Goal: Information Seeking & Learning: Learn about a topic

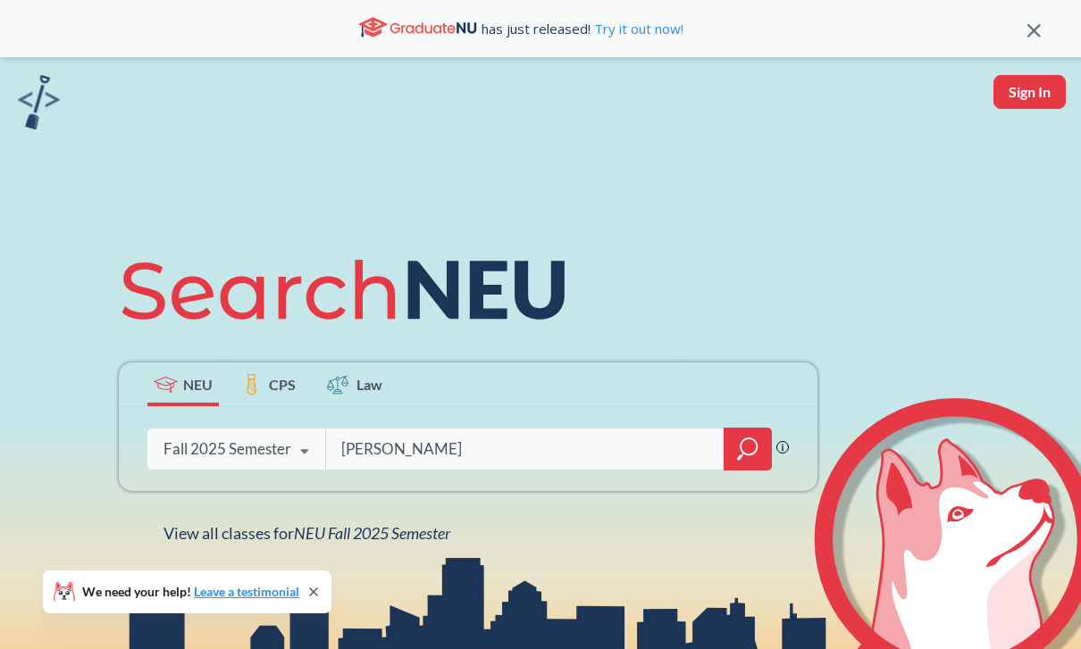
scroll to position [208, 0]
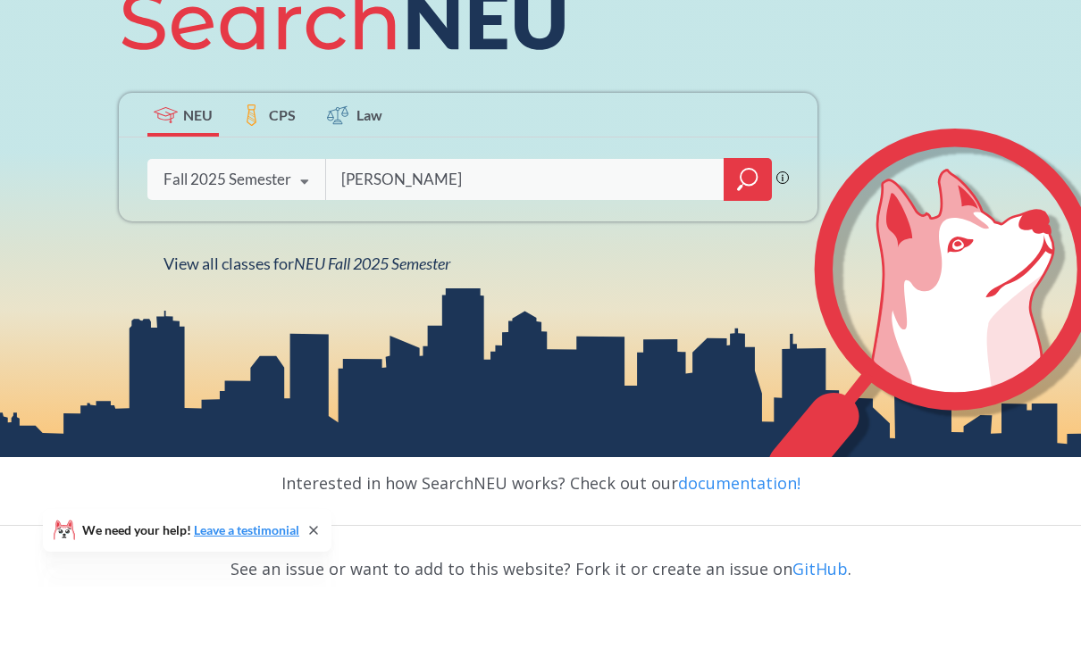
type input "[PERSON_NAME]"
click at [740, 254] on icon "magnifying glass" at bounding box center [747, 241] width 21 height 25
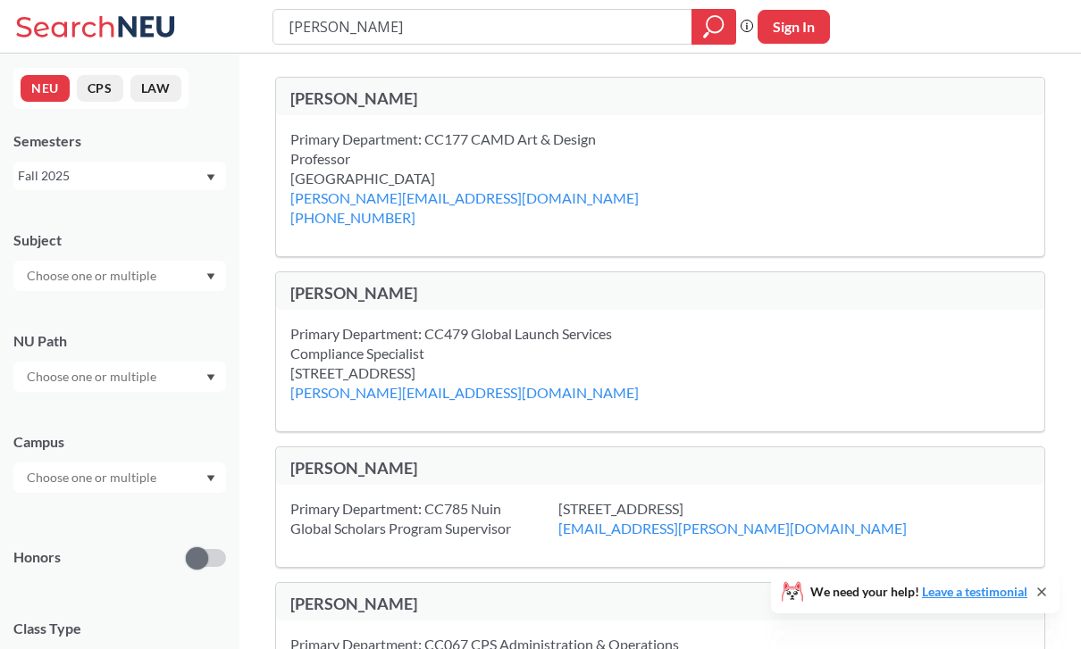
click at [339, 96] on div "[PERSON_NAME]" at bounding box center [475, 98] width 370 height 20
click at [328, 157] on div "Primary Department: CC177 CAMD Art & Design Professor [GEOGRAPHIC_DATA]" at bounding box center [465, 159] width 350 height 59
click at [406, 165] on div "Primary Department: CC177 CAMD Art & Design Professor [GEOGRAPHIC_DATA]" at bounding box center [465, 159] width 350 height 59
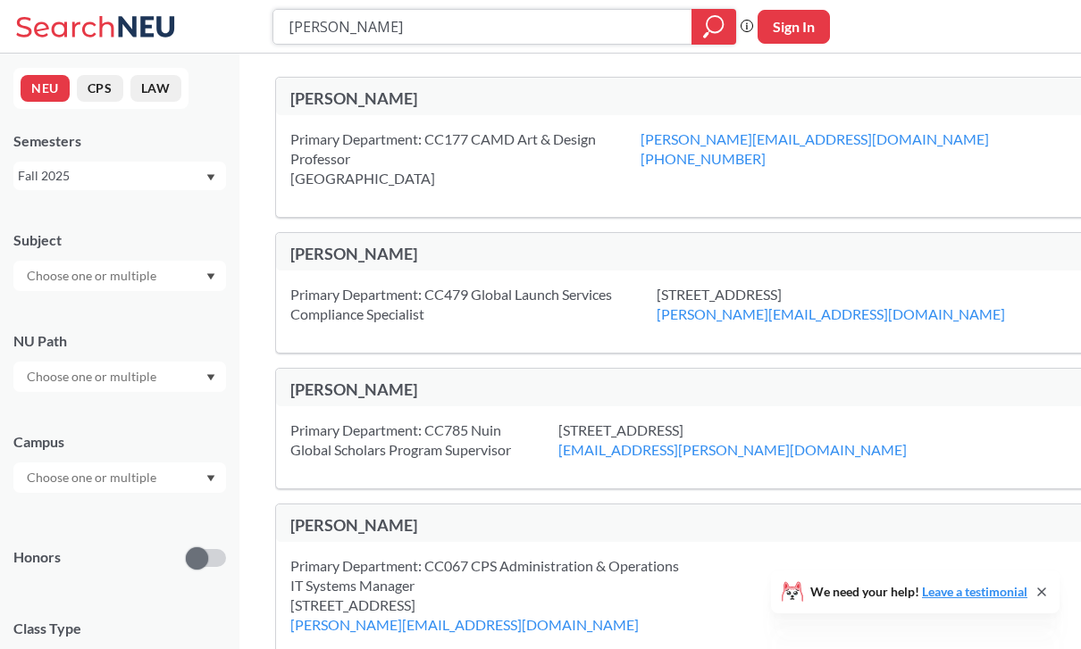
click at [590, 28] on input "[PERSON_NAME]" at bounding box center [483, 27] width 392 height 30
type input "C"
type input "Game design"
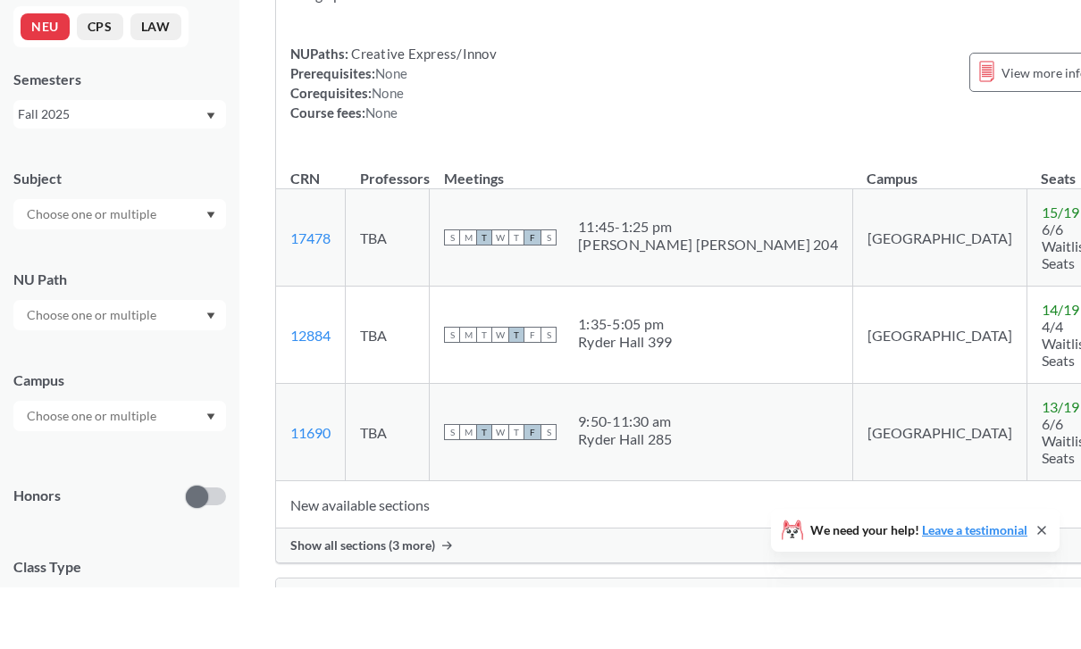
scroll to position [2096, 0]
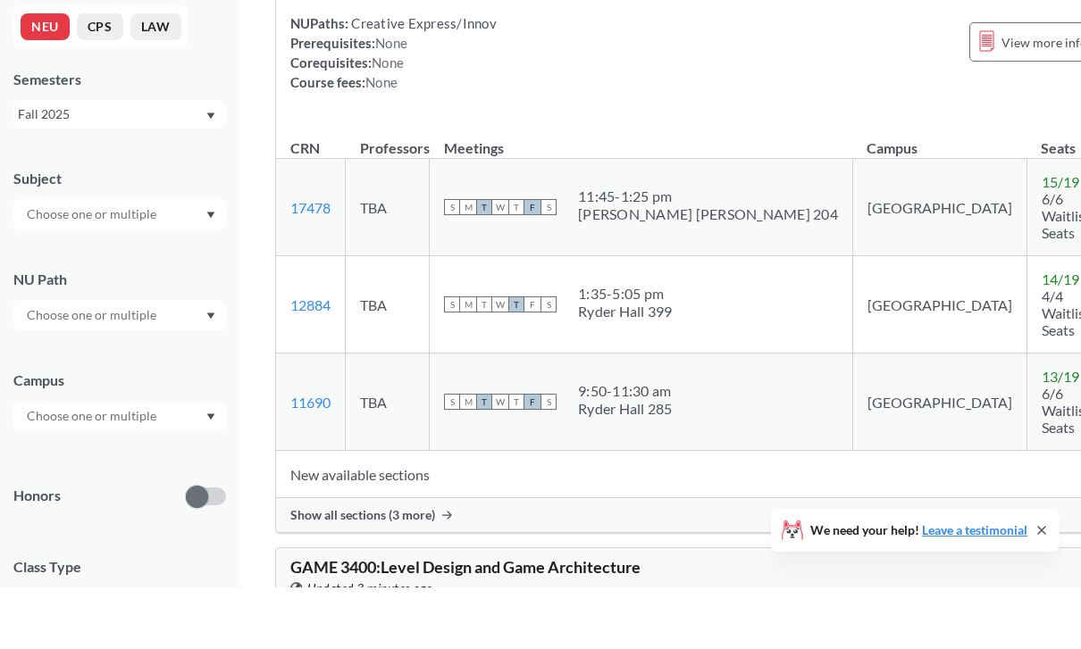
click at [401, 569] on span "Show all sections (3 more)" at bounding box center [362, 577] width 145 height 16
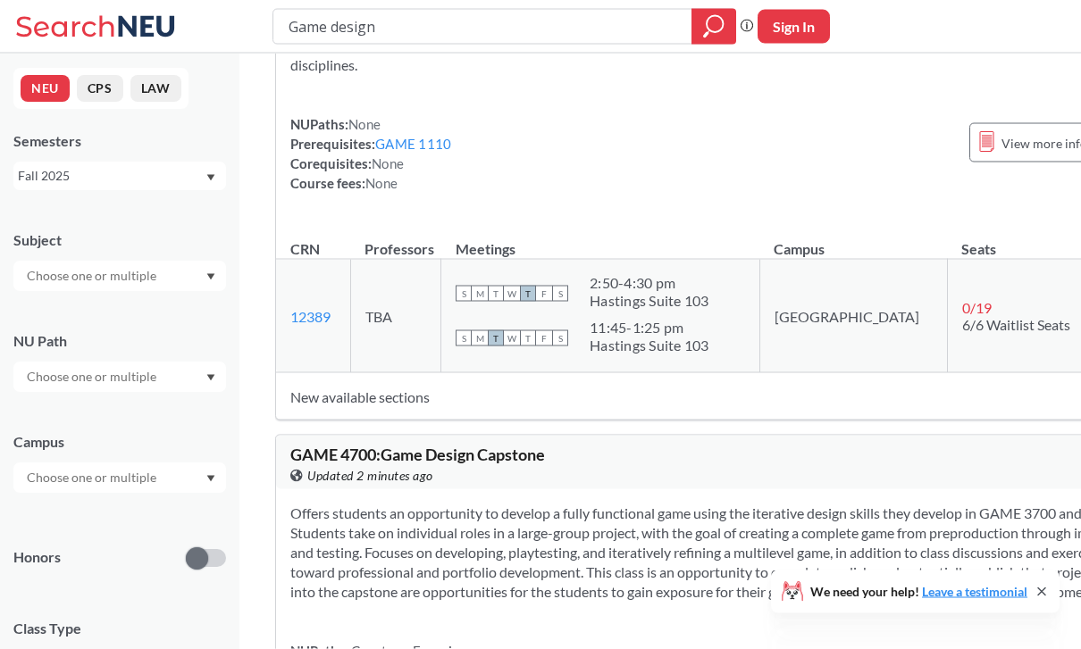
scroll to position [0, 0]
